Goal: Information Seeking & Learning: Learn about a topic

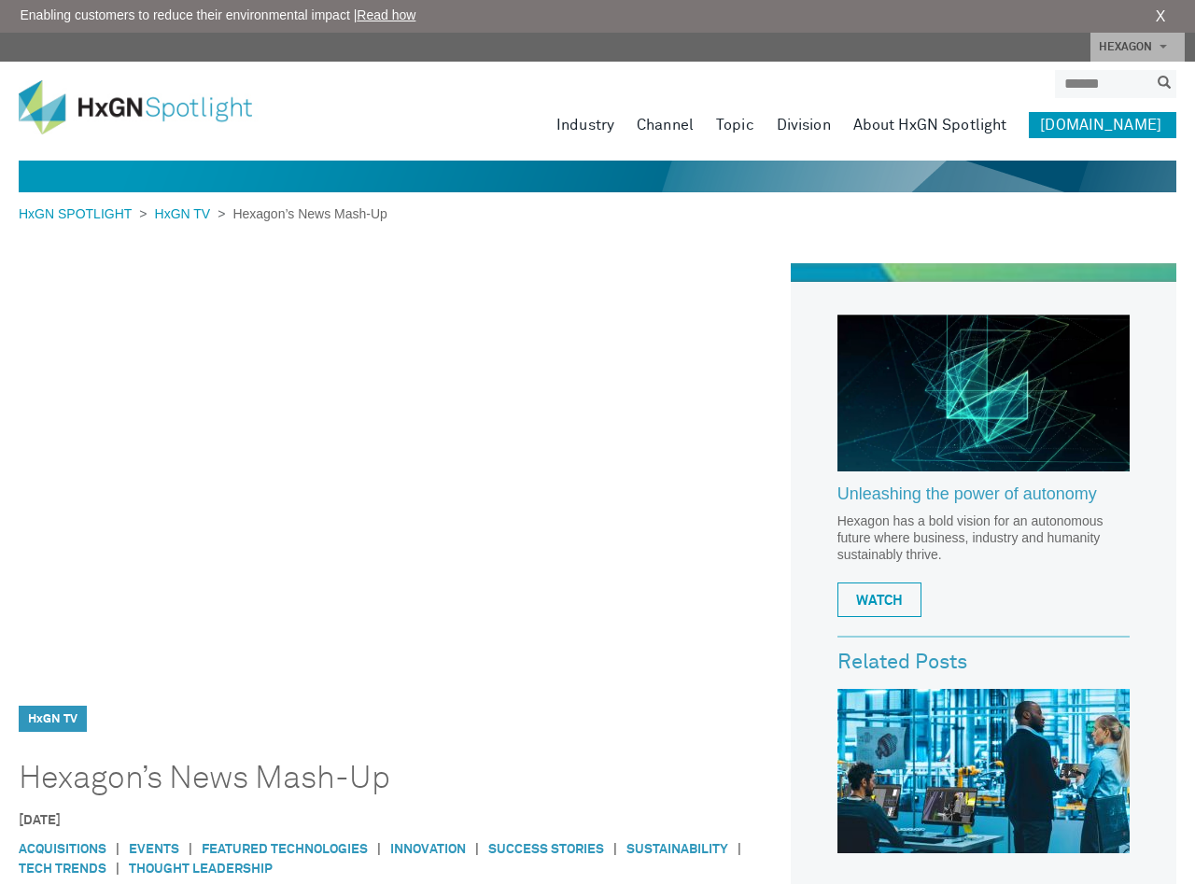
click at [176, 113] on img at bounding box center [149, 107] width 261 height 54
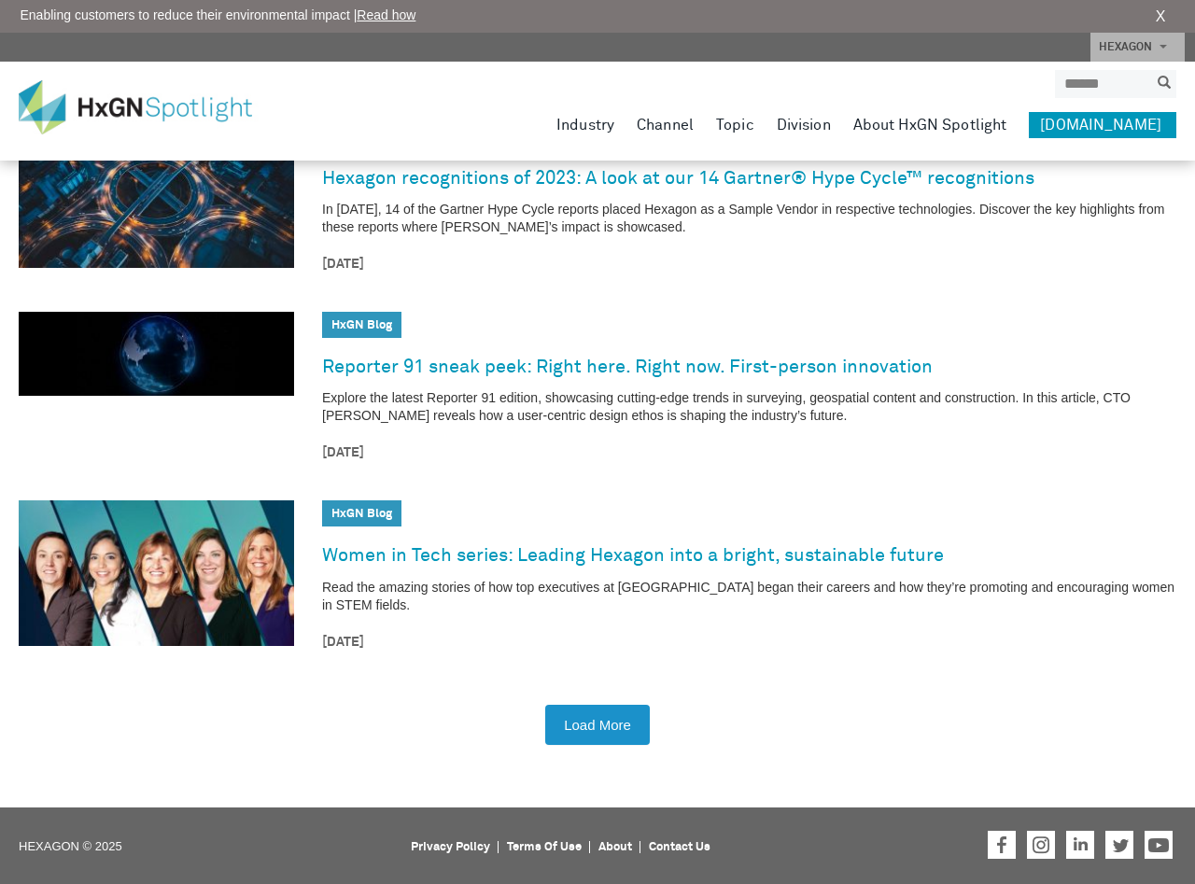
scroll to position [2529, 0]
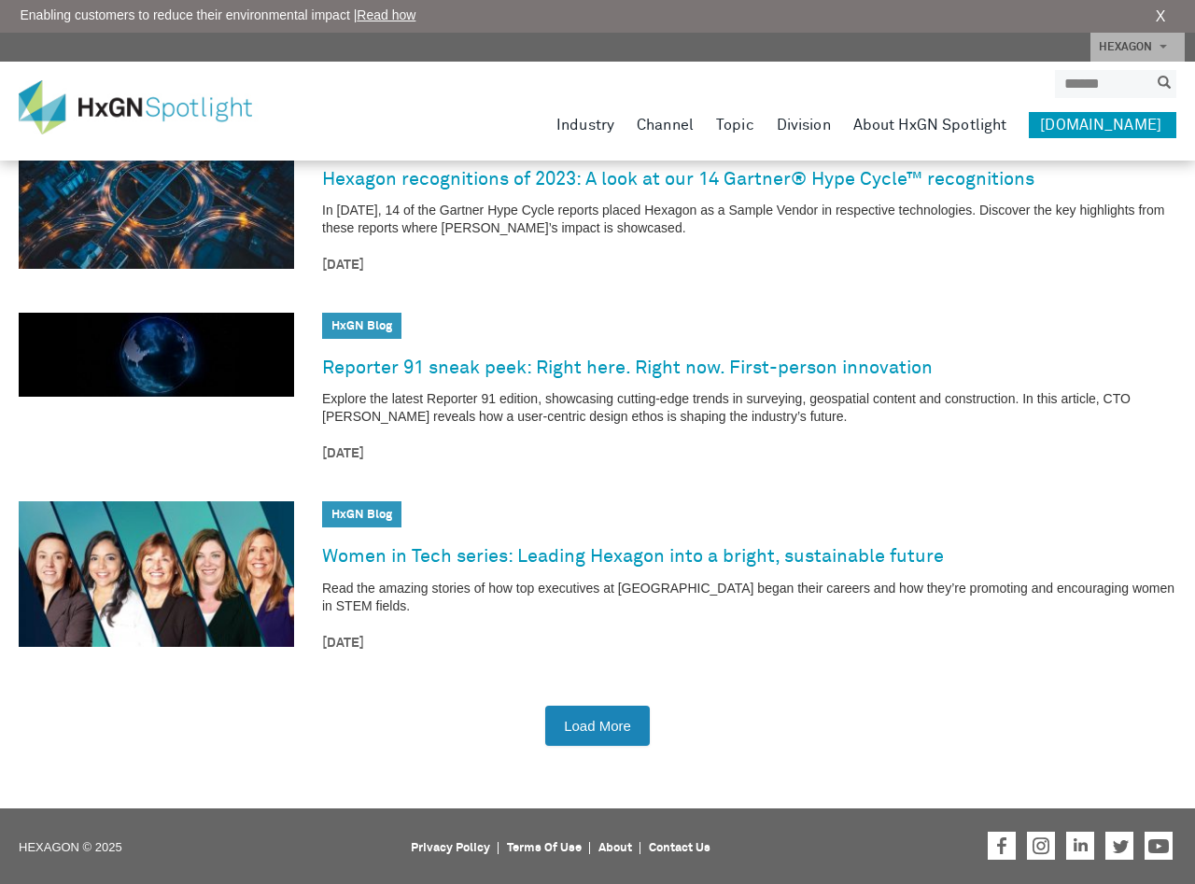
click at [594, 719] on button "Load More" at bounding box center [597, 726] width 105 height 40
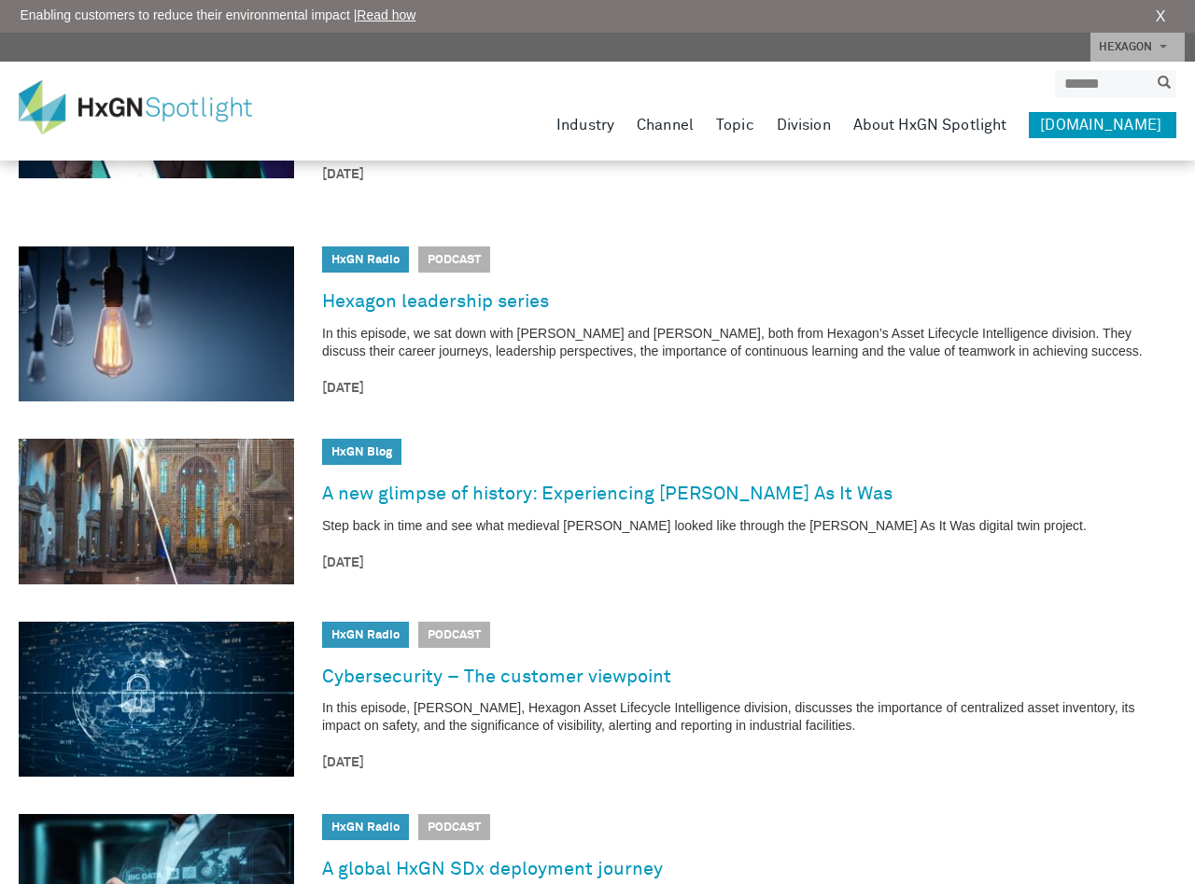
scroll to position [3002, 0]
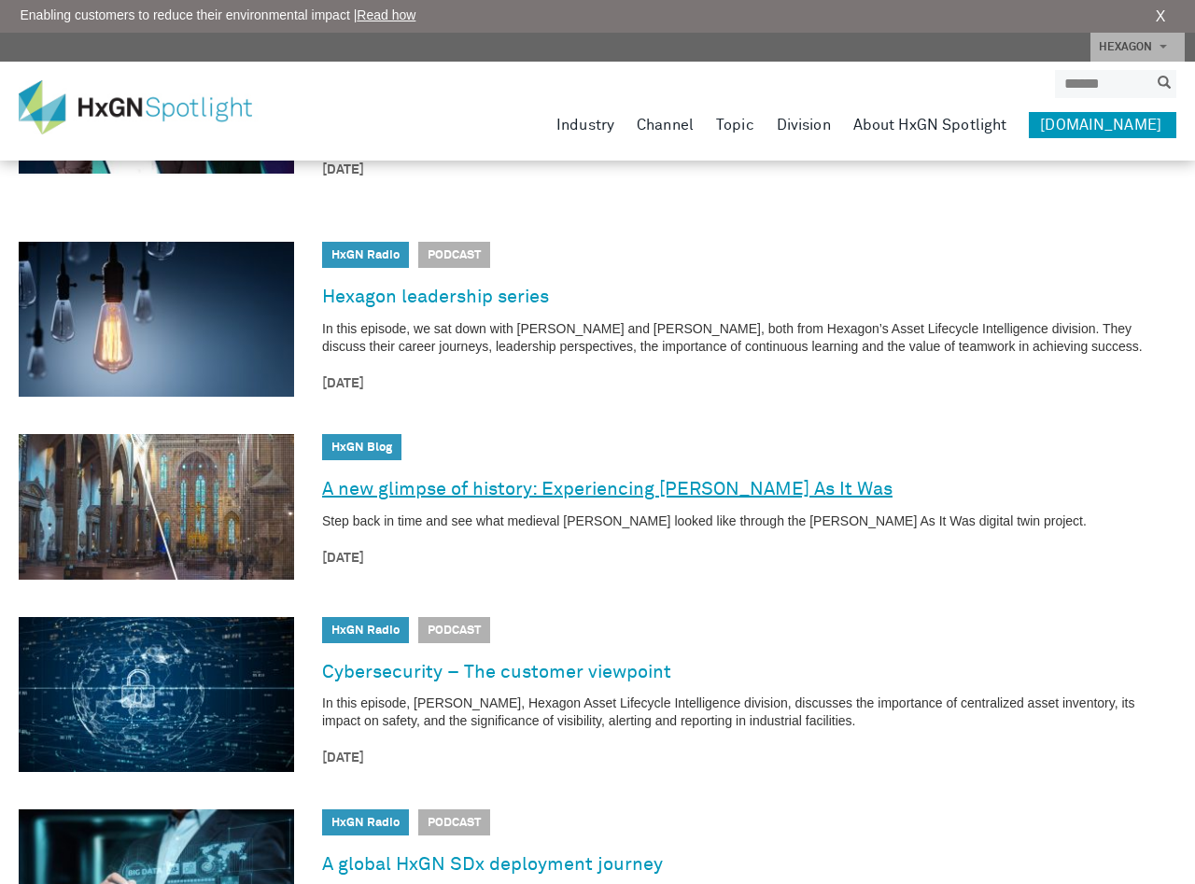
click at [567, 483] on link "A new glimpse of history: Experiencing Florence As It Was" at bounding box center [607, 489] width 570 height 30
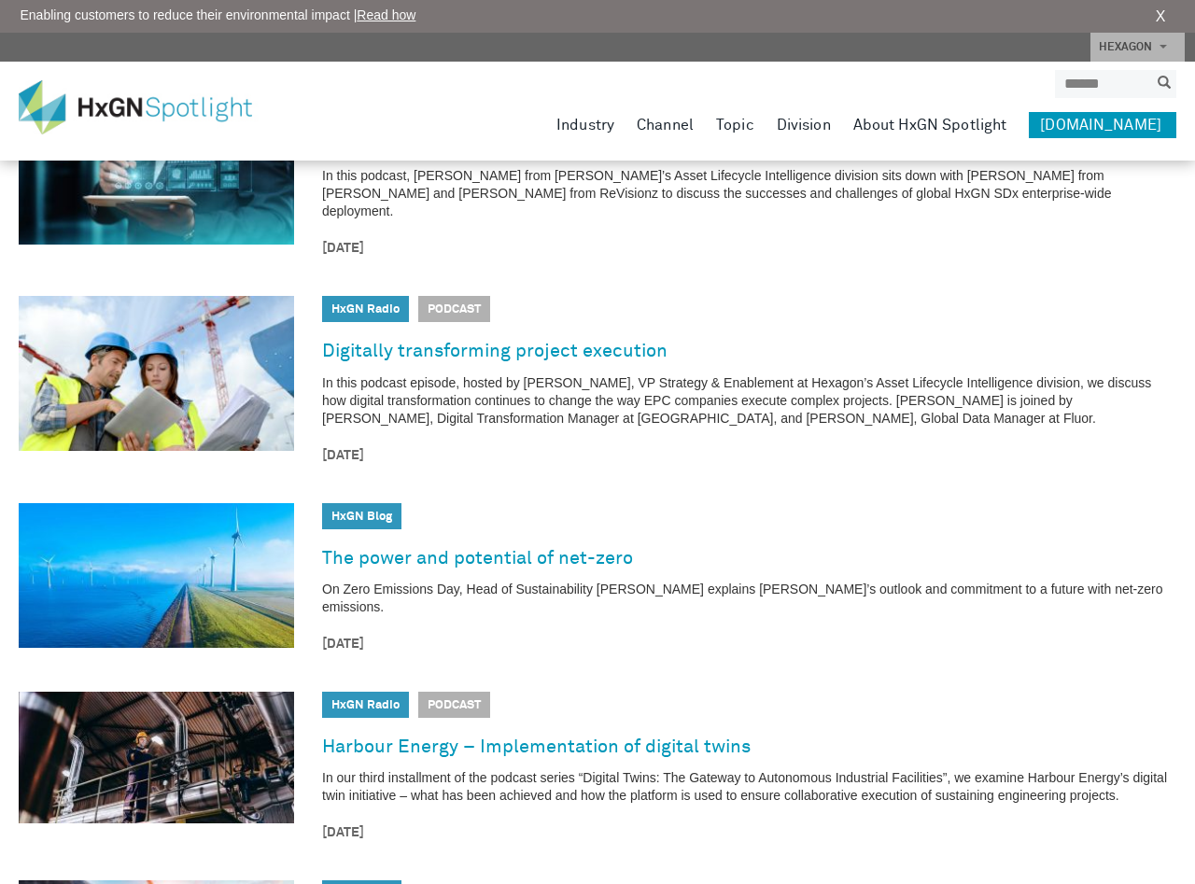
scroll to position [3734, 0]
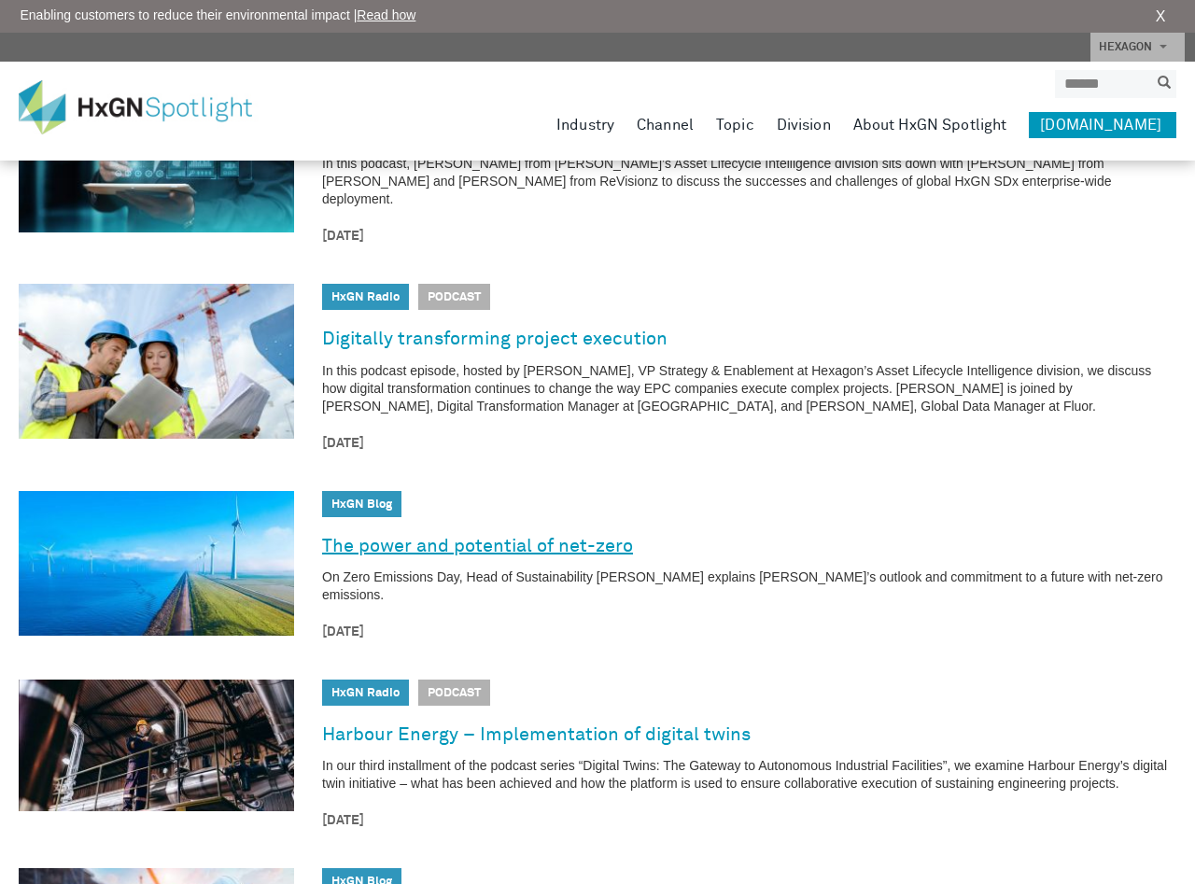
click at [559, 531] on link "The power and potential of net-zero" at bounding box center [477, 546] width 311 height 30
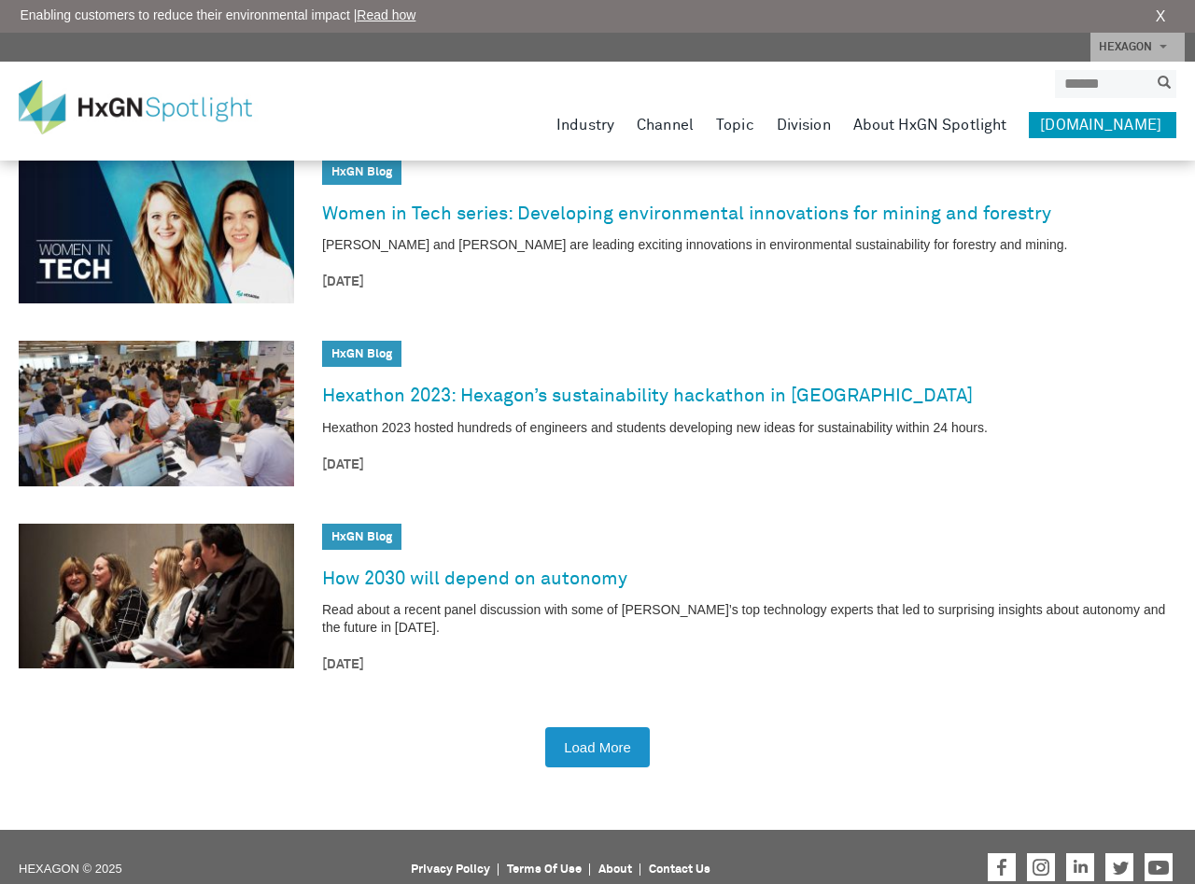
scroll to position [4810, 0]
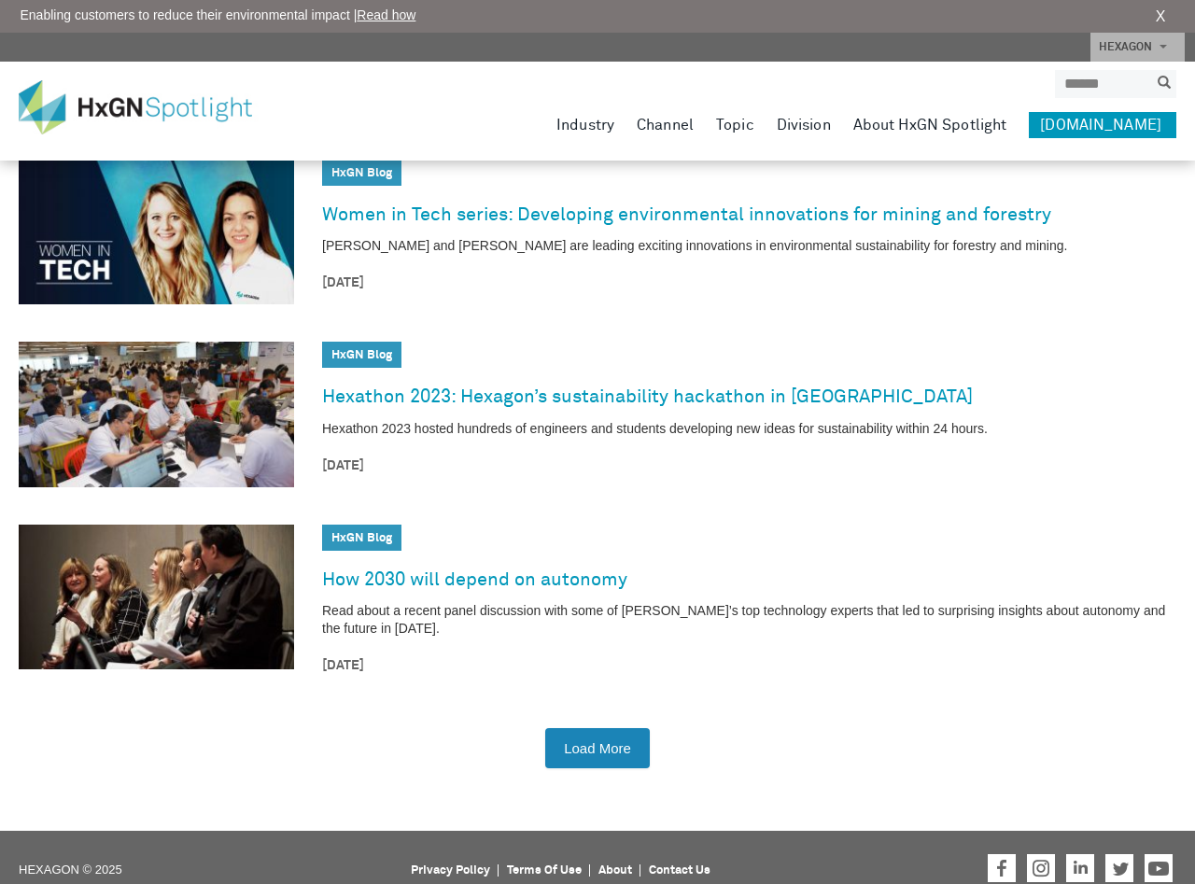
click at [617, 728] on button "Load More" at bounding box center [597, 748] width 105 height 40
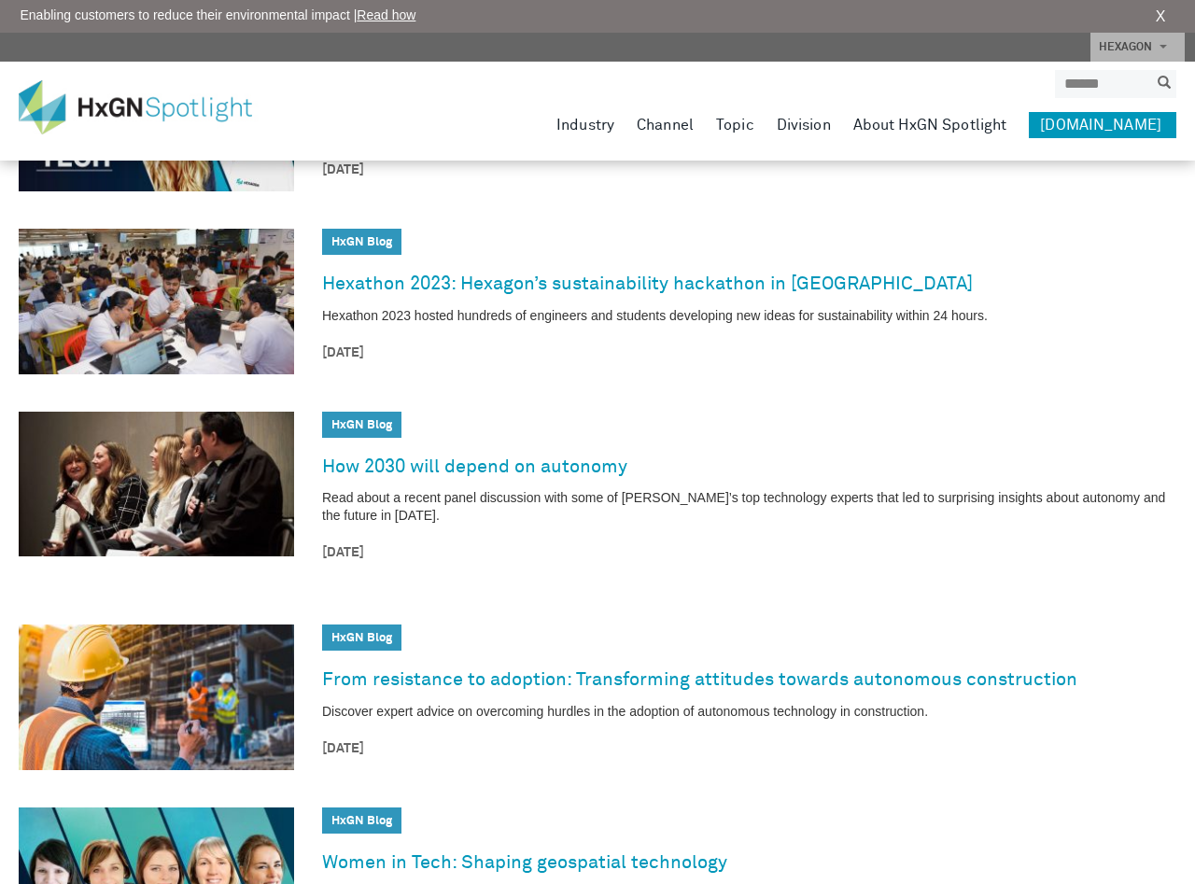
scroll to position [4915, 0]
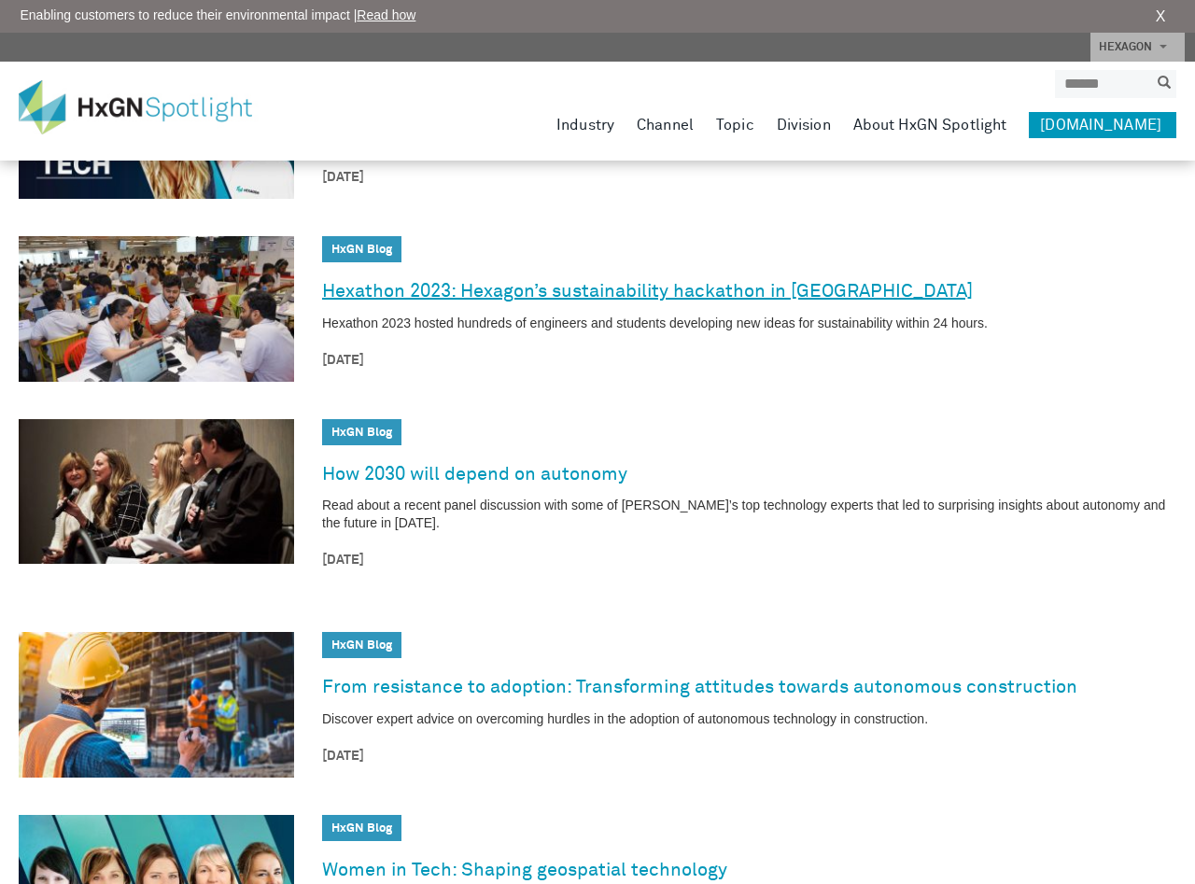
click at [555, 276] on link "Hexathon 2023: Hexagon’s sustainability hackathon in [GEOGRAPHIC_DATA]" at bounding box center [647, 291] width 651 height 30
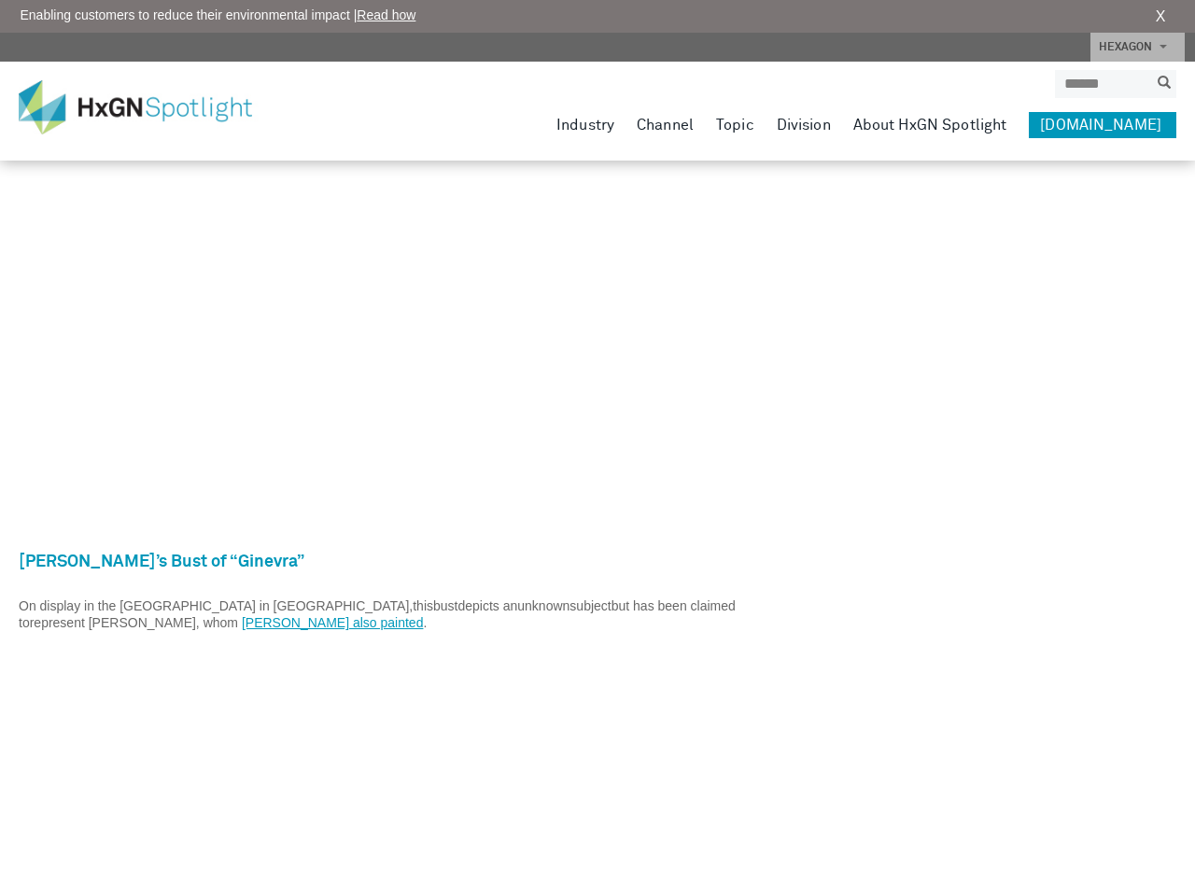
scroll to position [2963, 0]
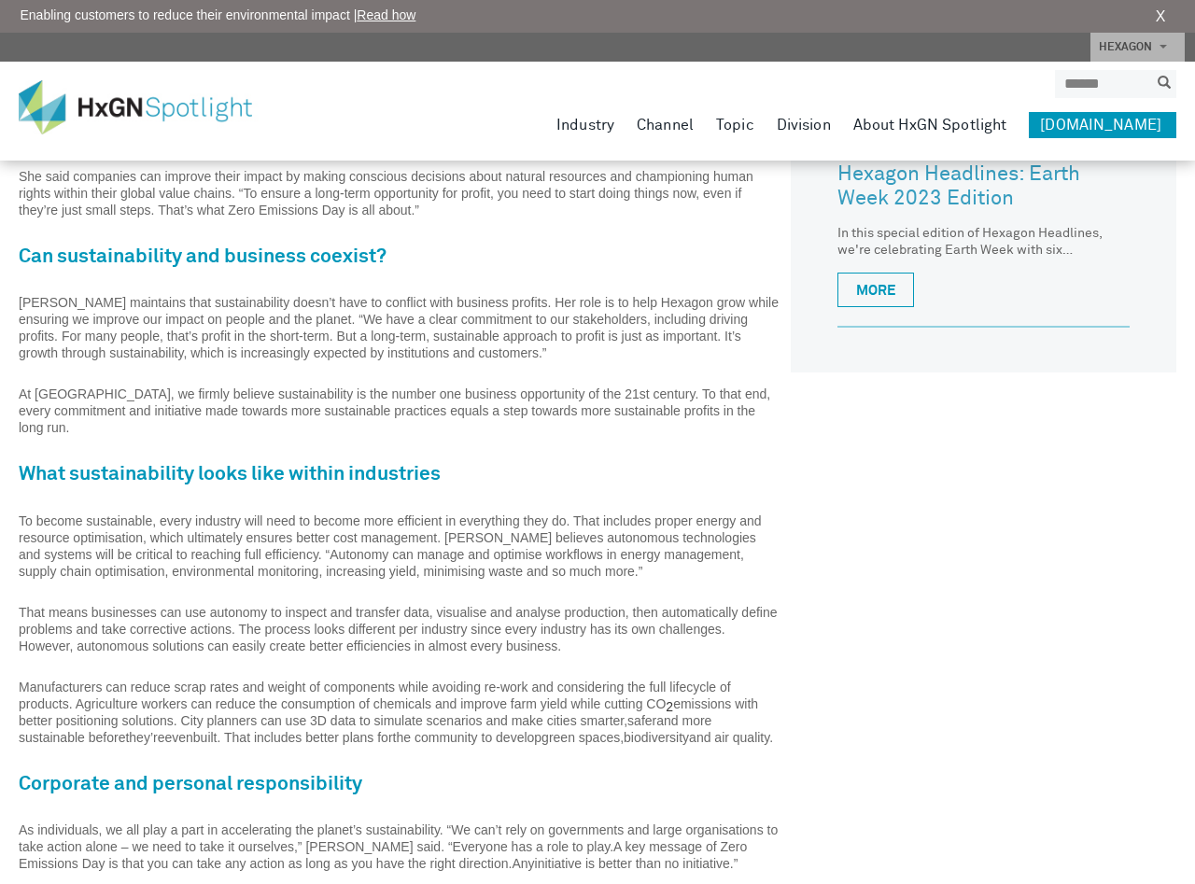
scroll to position [1325, 0]
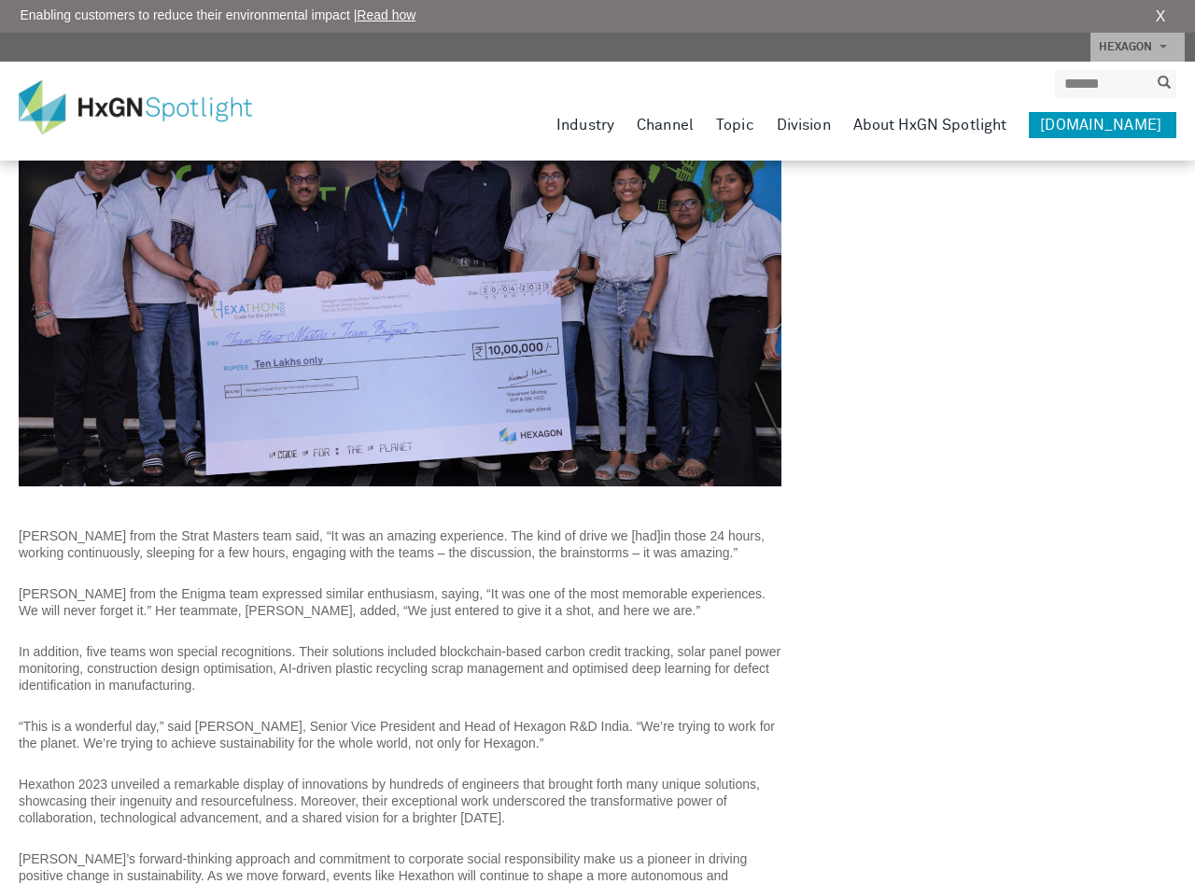
scroll to position [2514, 0]
